Goal: Task Accomplishment & Management: Manage account settings

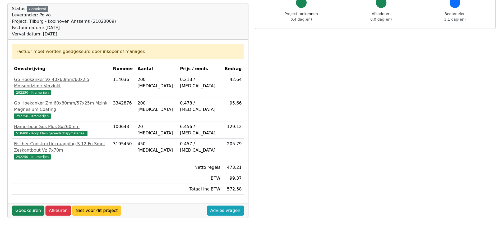
scroll to position [53, 0]
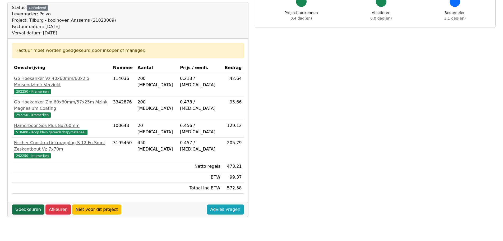
click at [25, 204] on link "Goedkeuren" at bounding box center [28, 209] width 33 height 10
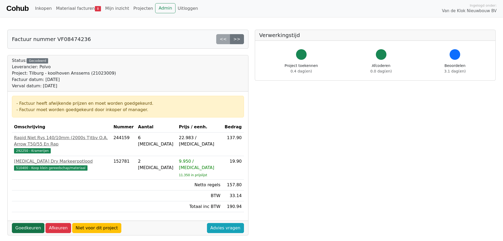
click at [28, 223] on link "Goedkeuren" at bounding box center [28, 228] width 33 height 10
